Goal: Transaction & Acquisition: Purchase product/service

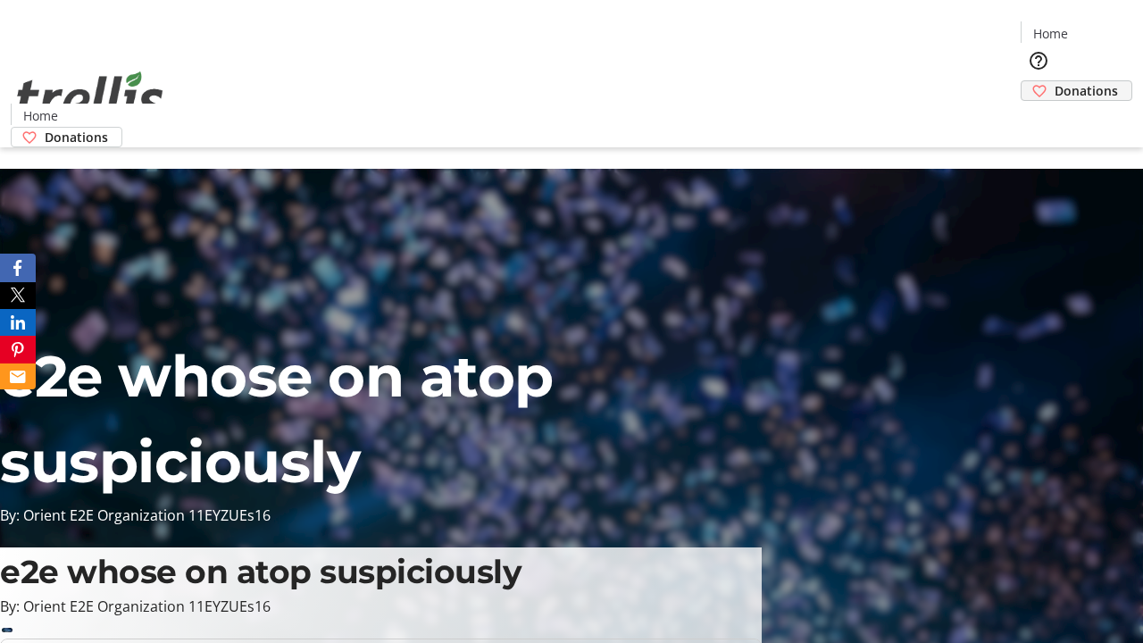
click at [1055, 81] on span "Donations" at bounding box center [1086, 90] width 63 height 19
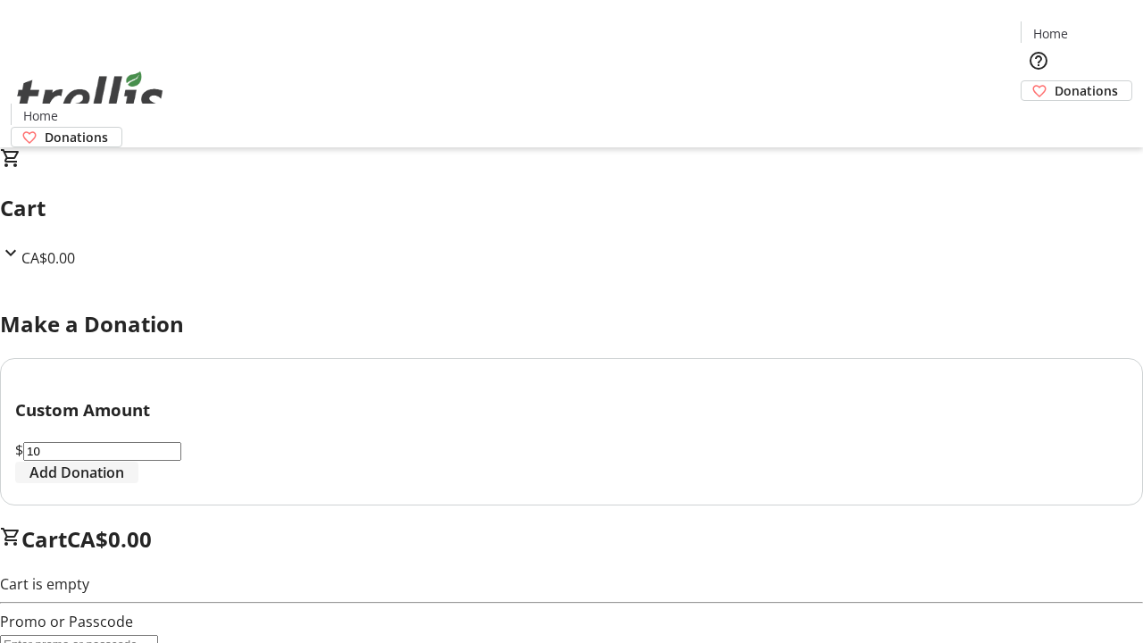
click at [124, 483] on span "Add Donation" at bounding box center [76, 472] width 95 height 21
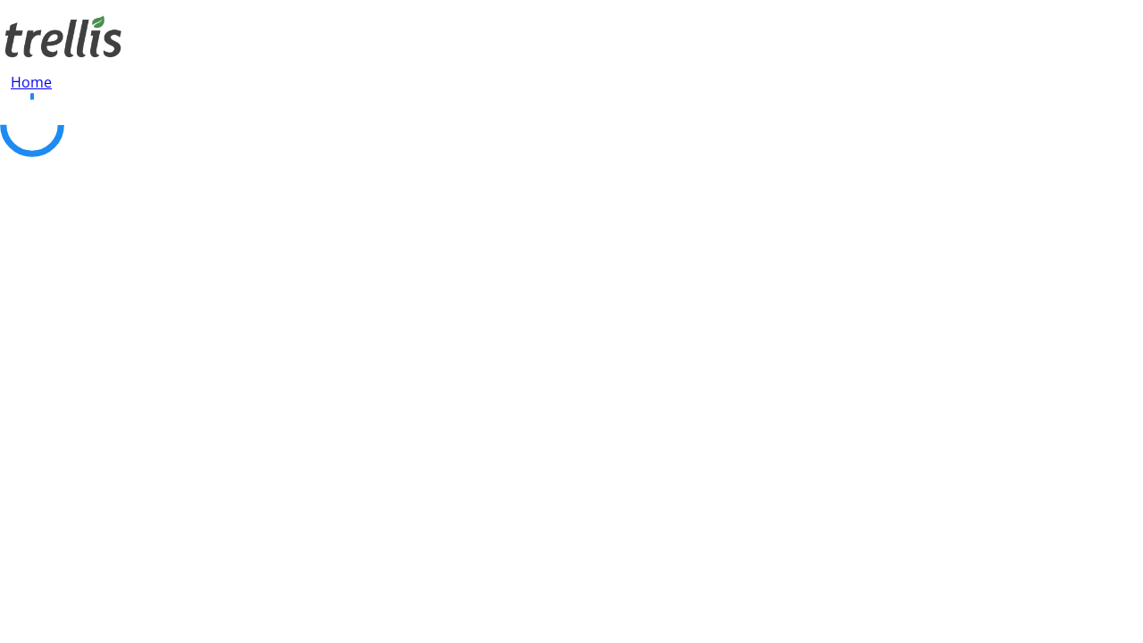
select select "CA"
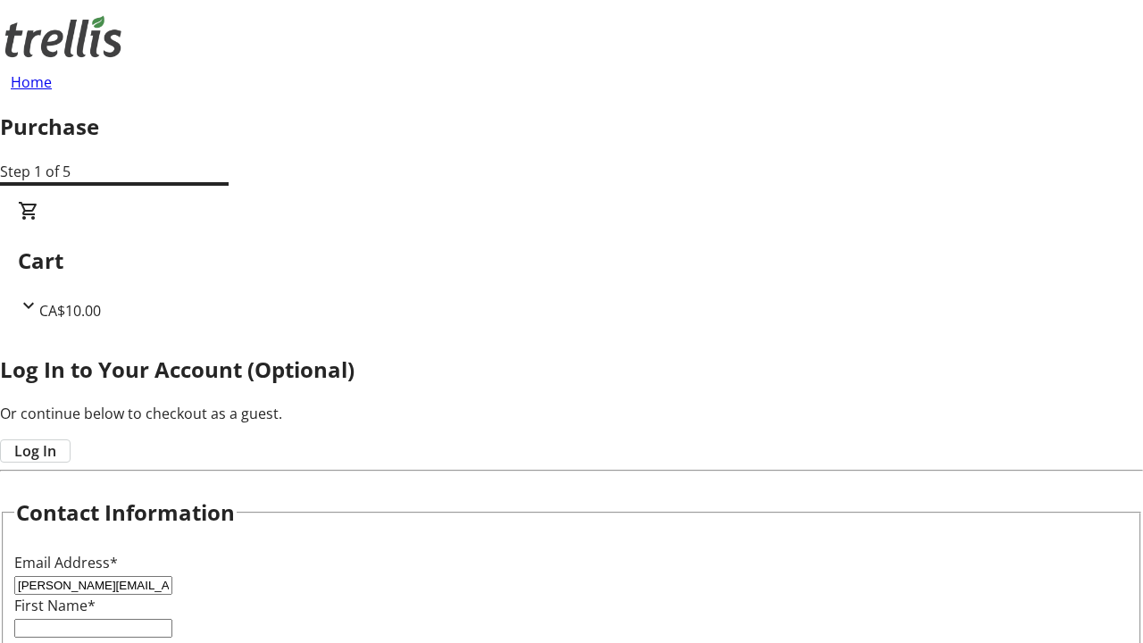
type input "[PERSON_NAME][EMAIL_ADDRESS][DOMAIN_NAME]"
type input "[PERSON_NAME]"
type input "Runolfsdottir"
type input "[STREET_ADDRESS][PERSON_NAME]"
type input "Kelowna"
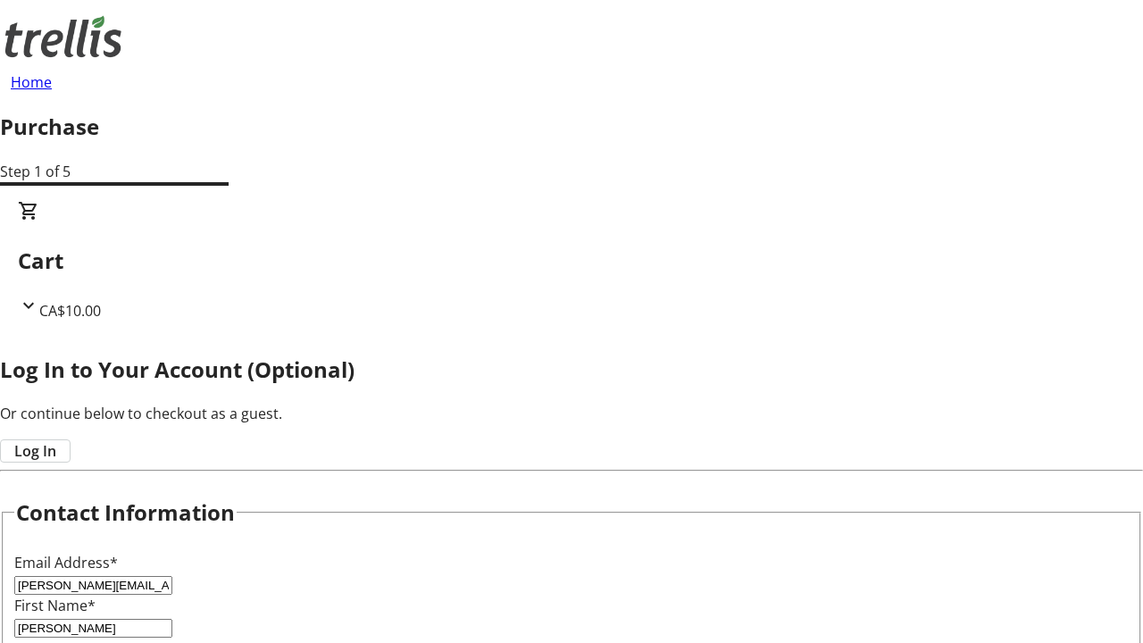
select select "BC"
type input "Kelowna"
type input "V1Y 0C2"
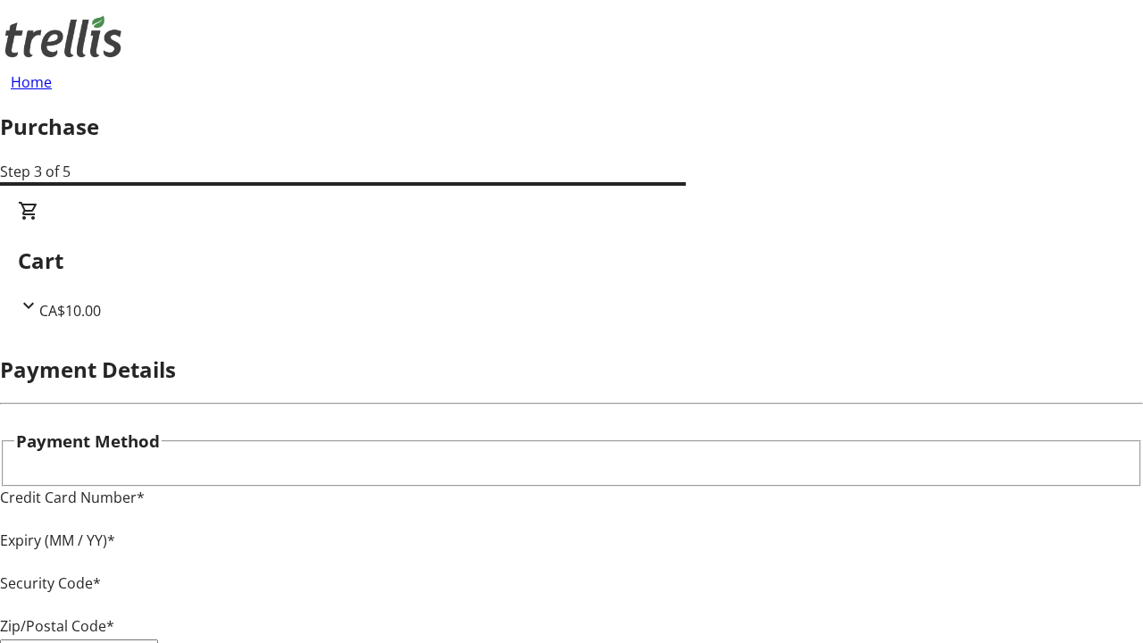
type input "V1Y 0C2"
